Goal: Information Seeking & Learning: Understand process/instructions

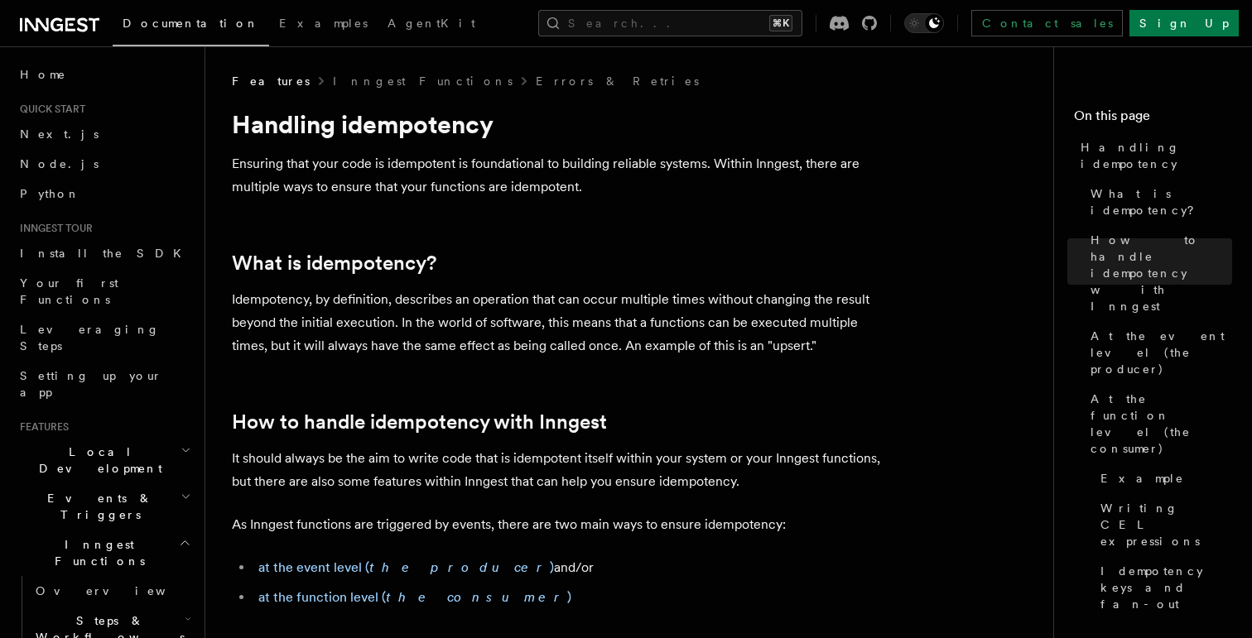
scroll to position [792, 0]
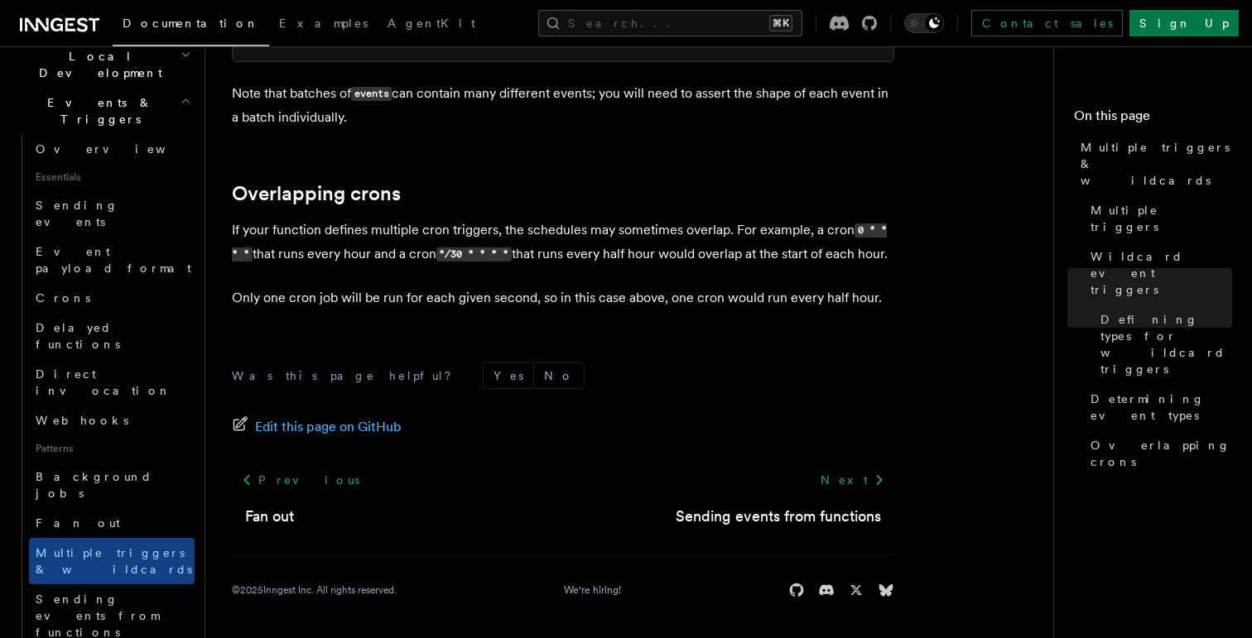
scroll to position [1997, 0]
click at [115, 591] on span "Sending events from functions" at bounding box center [115, 616] width 159 height 50
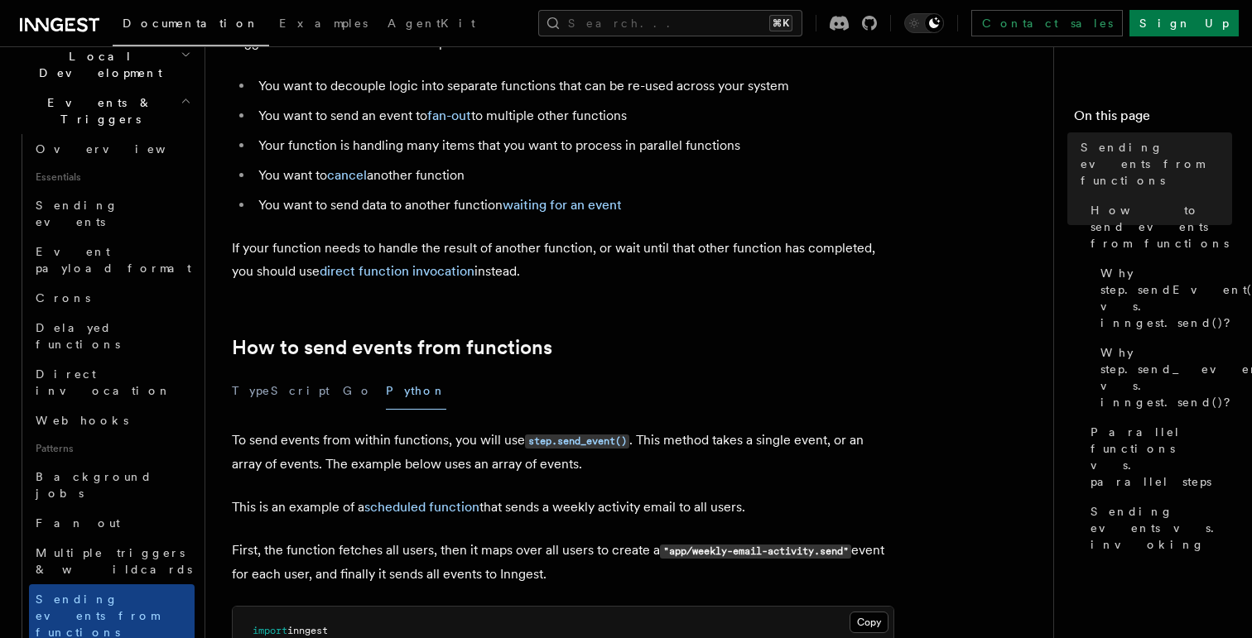
scroll to position [145, 0]
click at [636, 266] on p "If your function needs to handle the result of another function, or wait until …" at bounding box center [563, 259] width 662 height 46
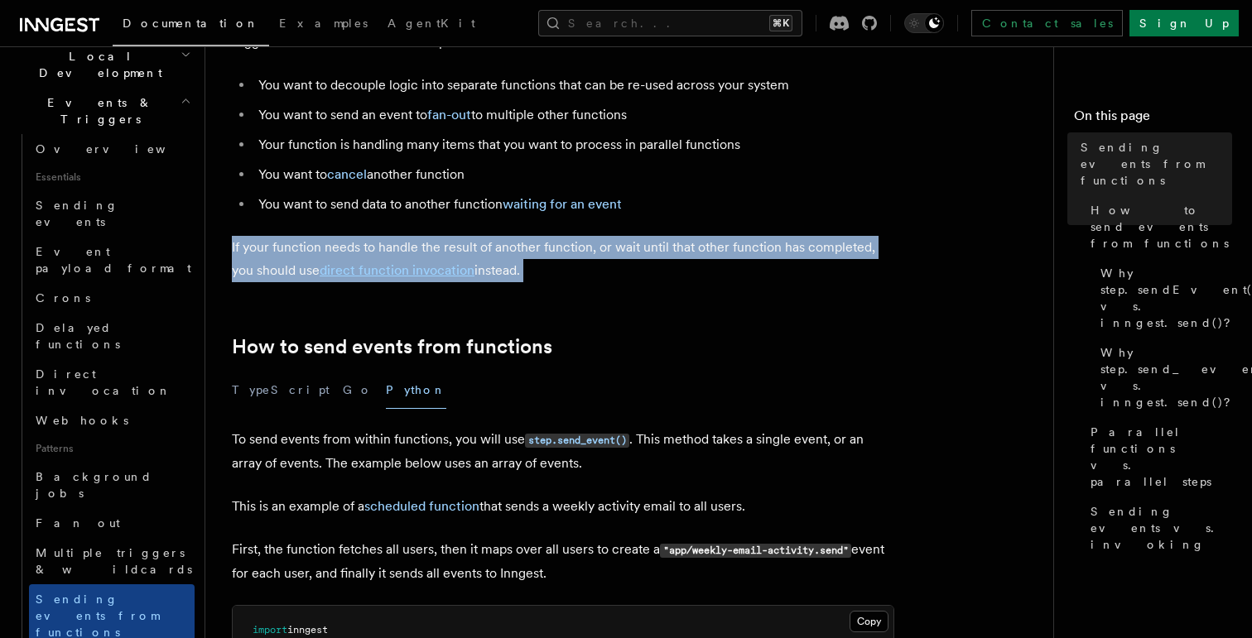
click at [636, 266] on p "If your function needs to handle the result of another function, or wait until …" at bounding box center [563, 259] width 662 height 46
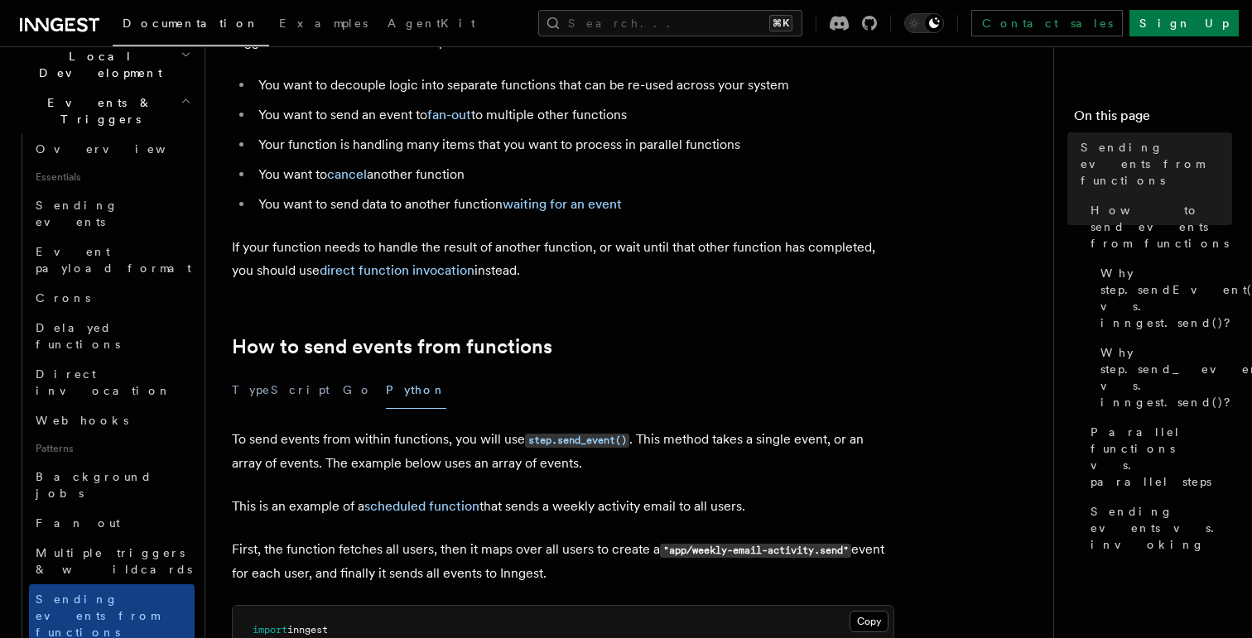
click at [636, 266] on p "If your function needs to handle the result of another function, or wait until …" at bounding box center [563, 259] width 662 height 46
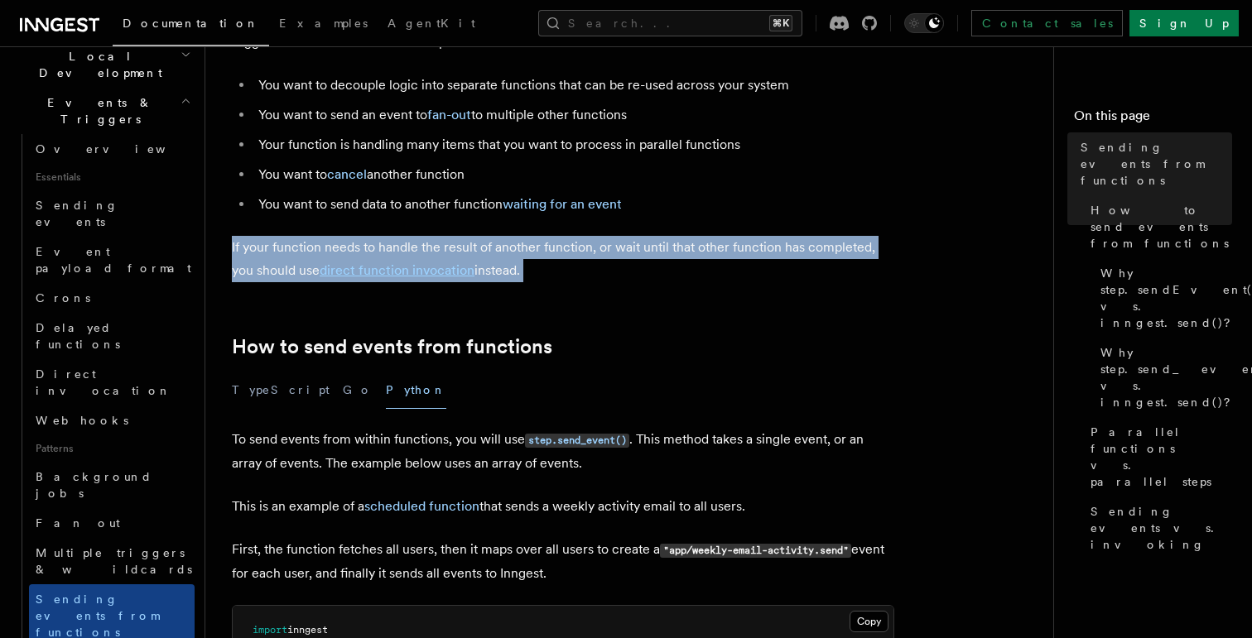
click at [636, 266] on p "If your function needs to handle the result of another function, or wait until …" at bounding box center [563, 259] width 662 height 46
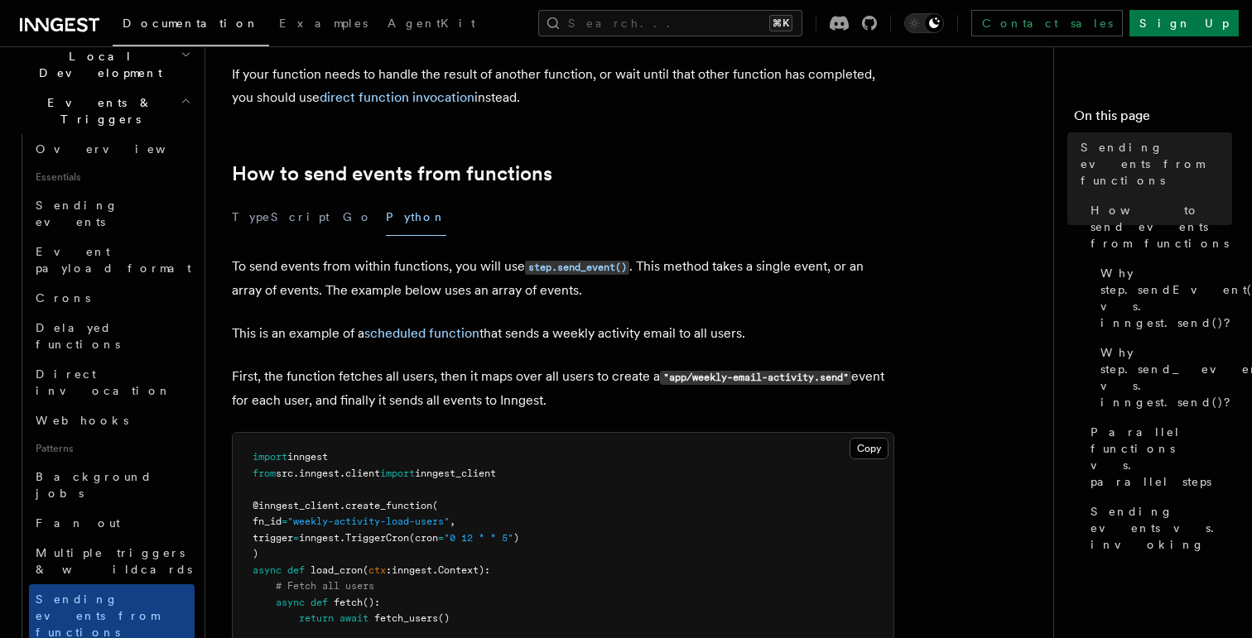
scroll to position [323, 0]
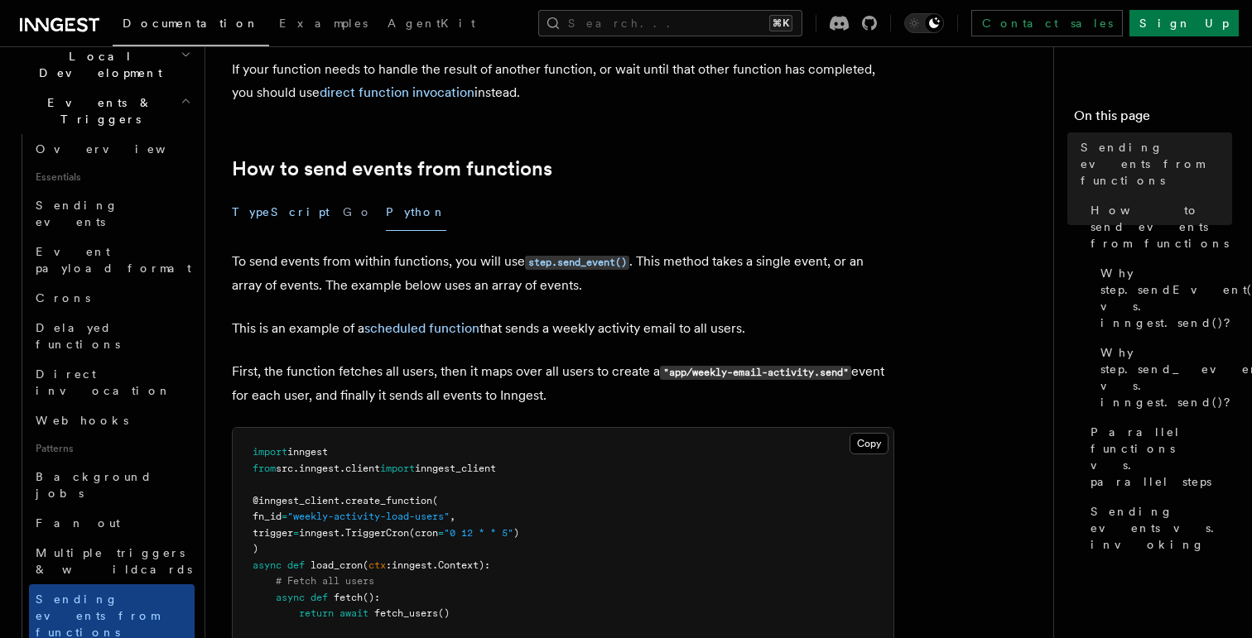
click at [275, 214] on button "TypeScript" at bounding box center [281, 212] width 98 height 37
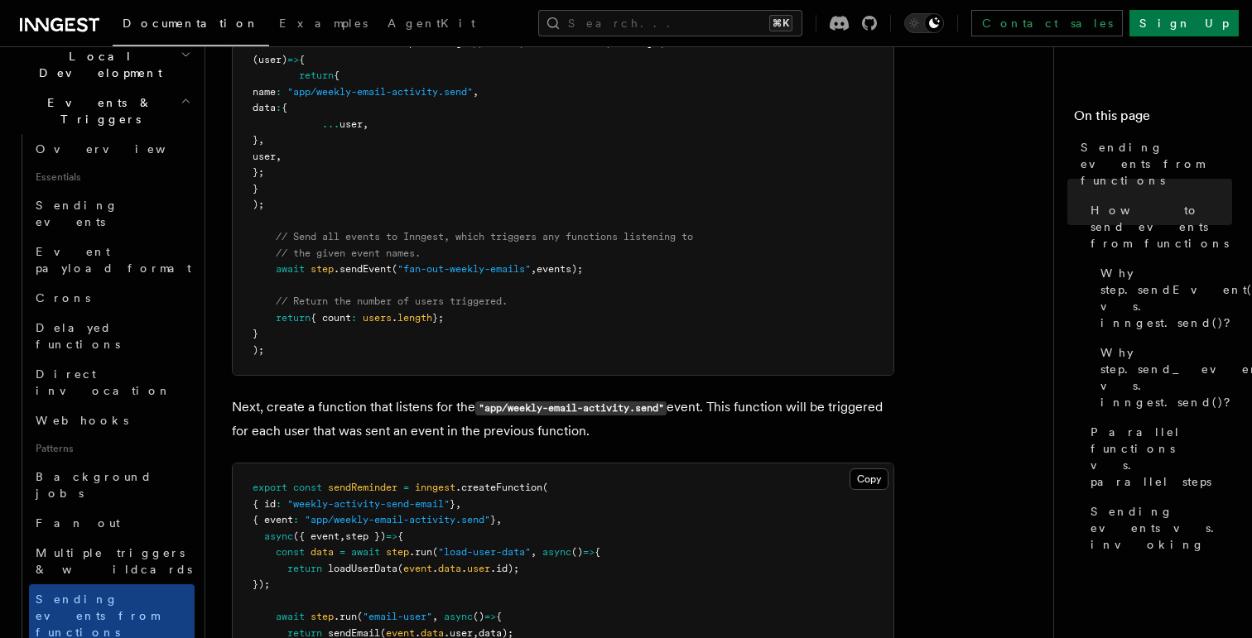
scroll to position [989, 0]
click at [409, 254] on span "// the given event names." at bounding box center [348, 254] width 145 height 12
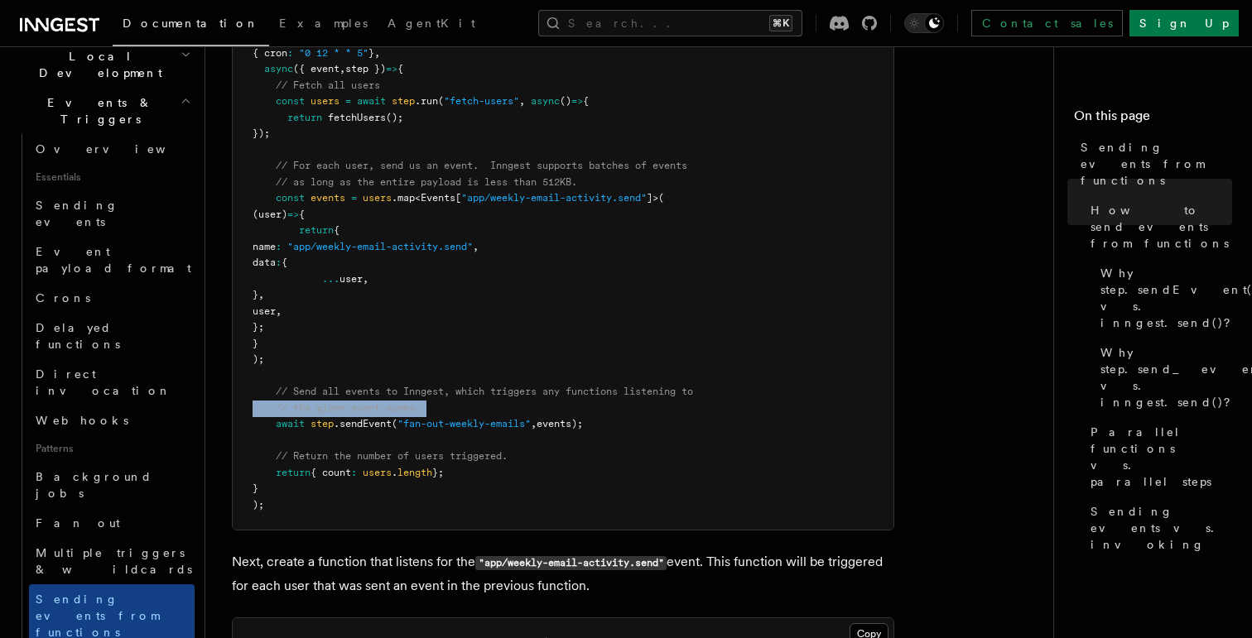
scroll to position [834, 0]
click at [409, 254] on span ""app/weekly-email-activity.send"" at bounding box center [379, 249] width 185 height 12
click at [399, 254] on span ""app/weekly-email-activity.send"" at bounding box center [379, 249] width 185 height 12
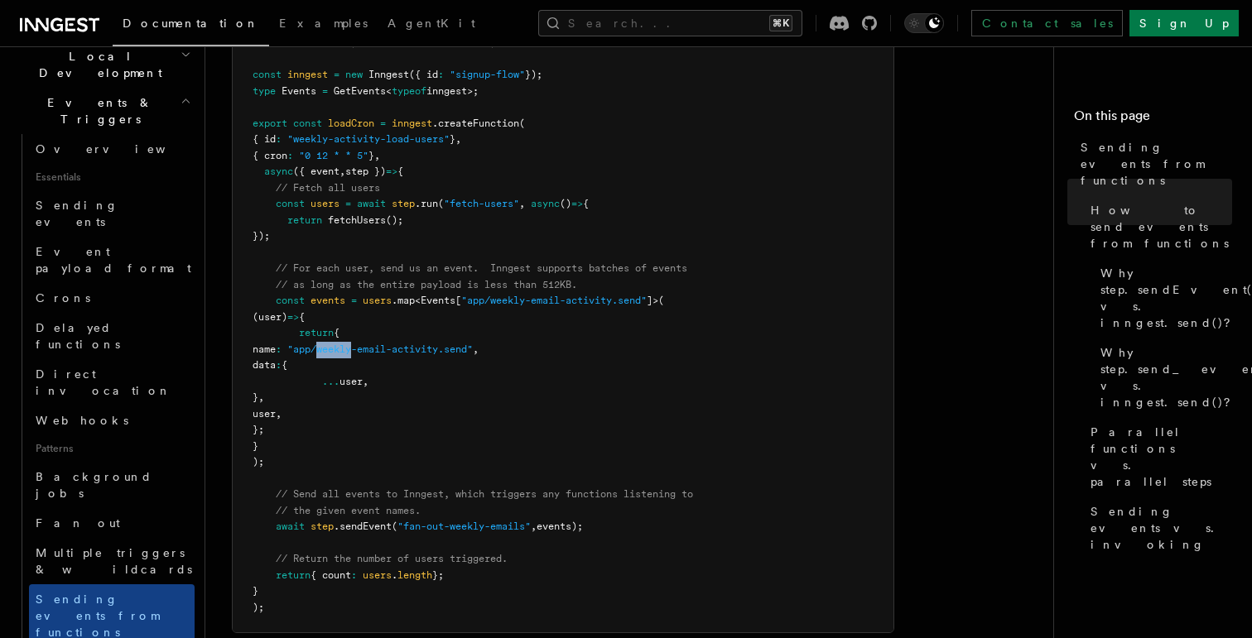
scroll to position [725, 0]
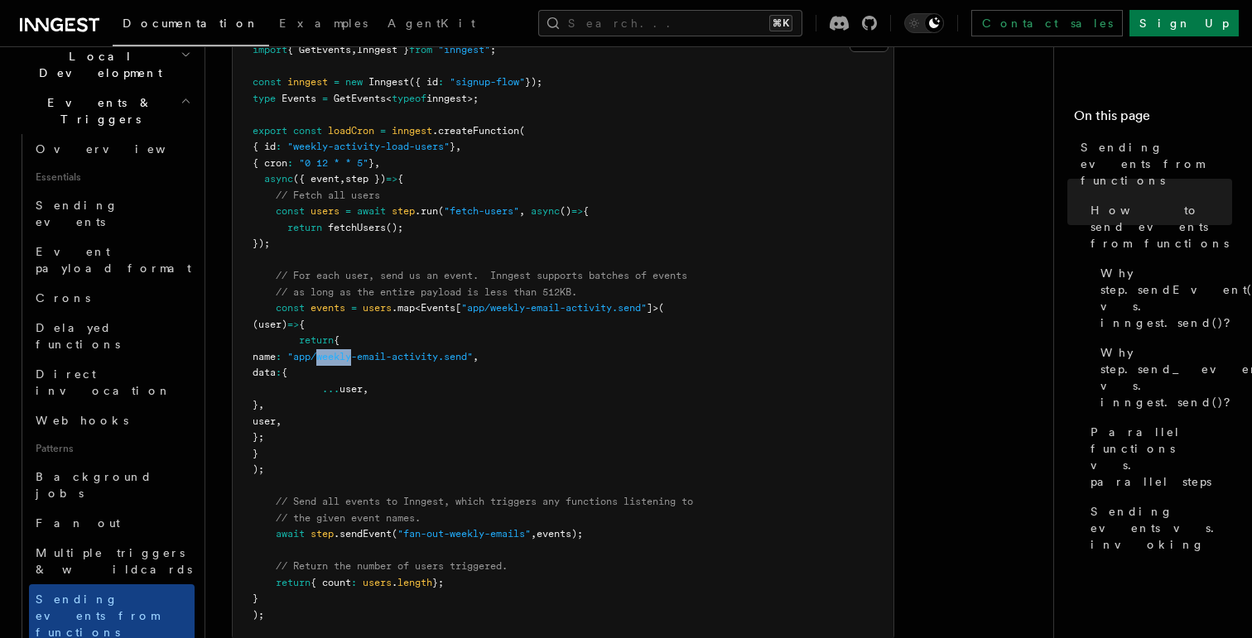
click at [399, 254] on pre "import { GetEvents , Inngest } from "inngest" ; const inngest = new Inngest ({ …" at bounding box center [563, 333] width 661 height 614
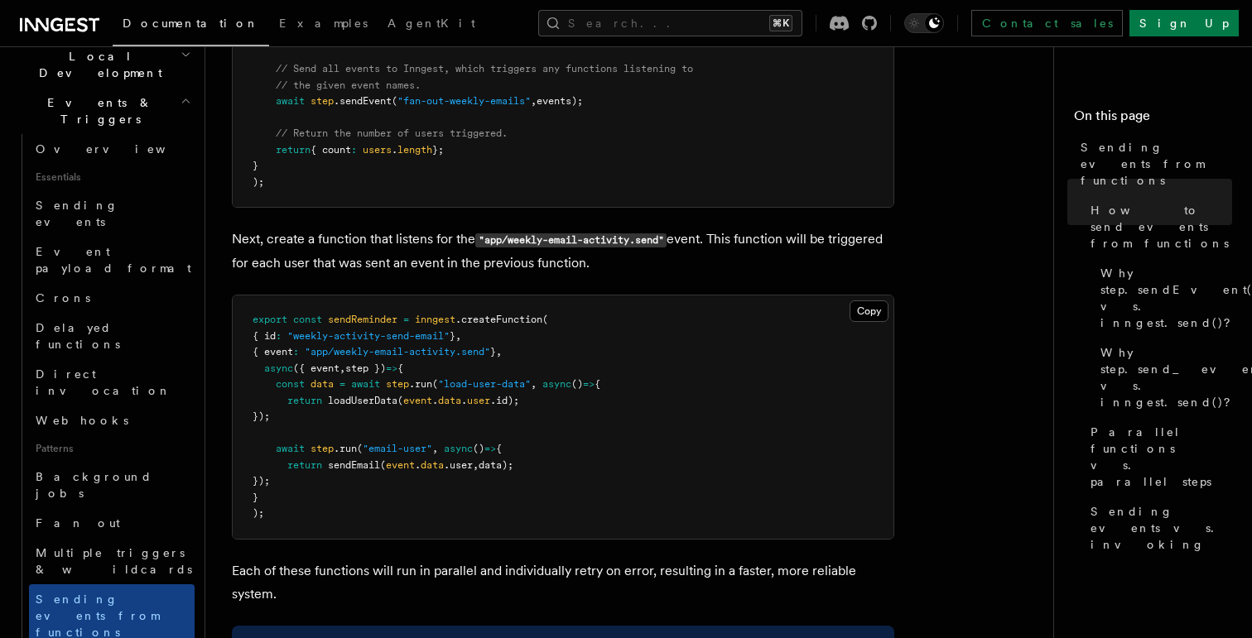
scroll to position [1159, 0]
click at [398, 254] on p "Next, create a function that listens for the "app/weekly-email-activity.send" e…" at bounding box center [563, 250] width 662 height 47
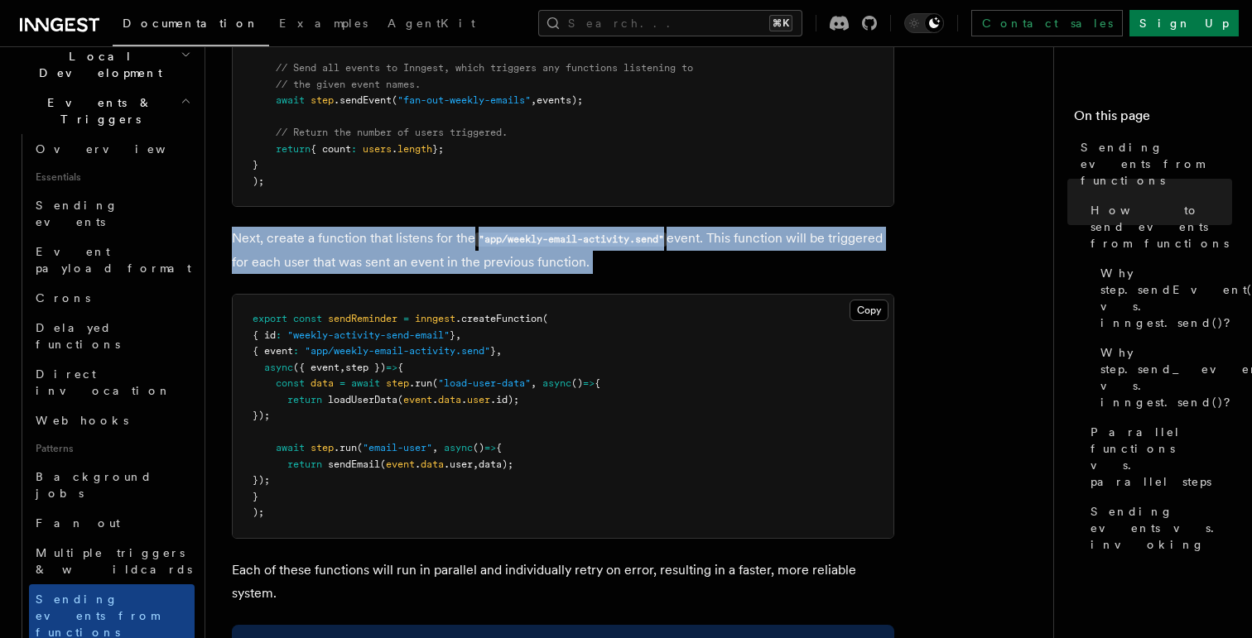
click at [398, 254] on p "Next, create a function that listens for the "app/weekly-email-activity.send" e…" at bounding box center [563, 250] width 662 height 47
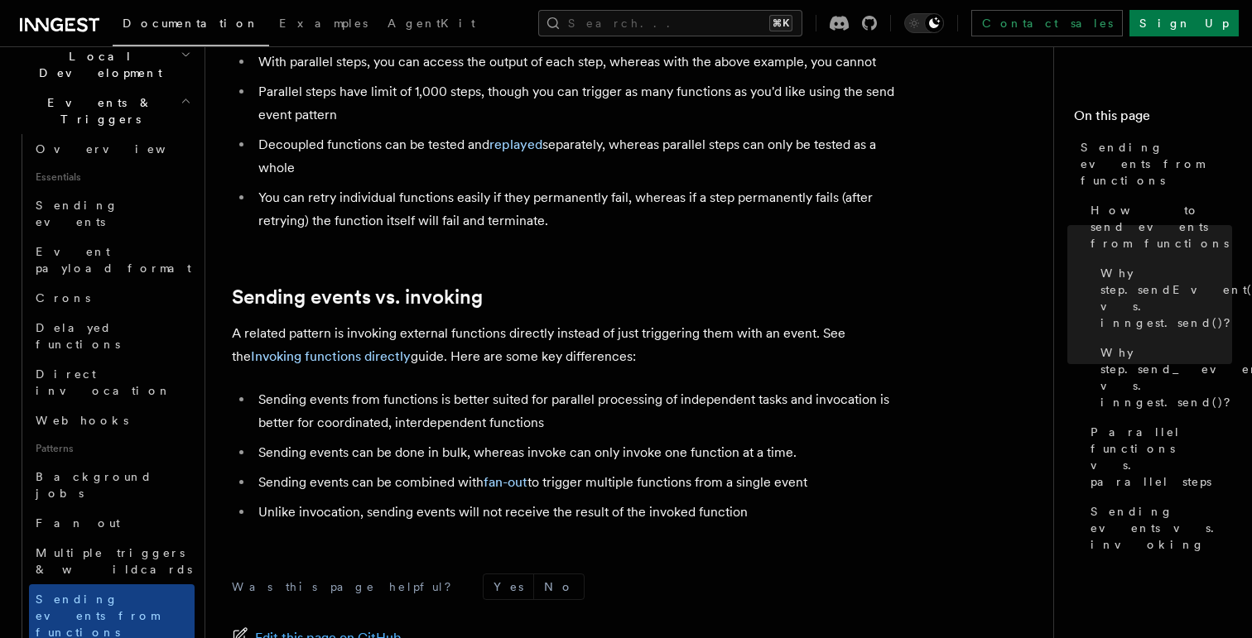
scroll to position [2154, 0]
